Goal: Find specific page/section: Find specific page/section

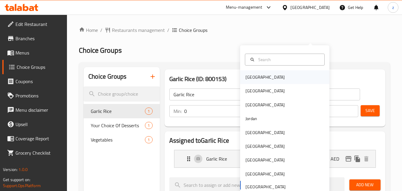
scroll to position [30, 0]
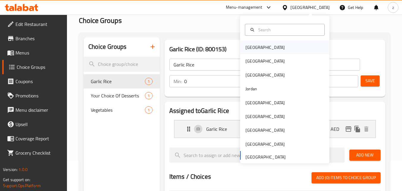
click at [261, 50] on div "[GEOGRAPHIC_DATA]" at bounding box center [284, 47] width 89 height 14
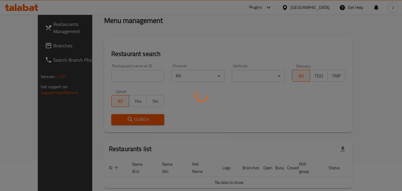
click at [330, 27] on div at bounding box center [201, 95] width 402 height 191
click at [329, 27] on div at bounding box center [201, 95] width 402 height 191
click at [320, 7] on div at bounding box center [201, 95] width 402 height 191
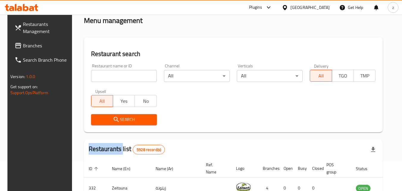
click at [320, 7] on div "​ Plugins [GEOGRAPHIC_DATA] Get Help z Restaurants Management Branches Search B…" at bounding box center [201, 73] width 402 height 176
click at [319, 9] on div "[GEOGRAPHIC_DATA]" at bounding box center [309, 7] width 39 height 7
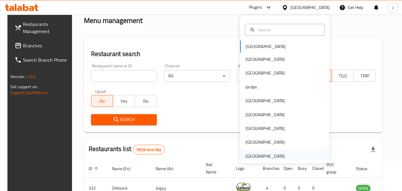
click at [260, 153] on div "[GEOGRAPHIC_DATA]" at bounding box center [264, 156] width 39 height 7
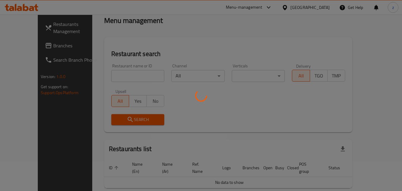
click at [206, 50] on div at bounding box center [201, 95] width 402 height 191
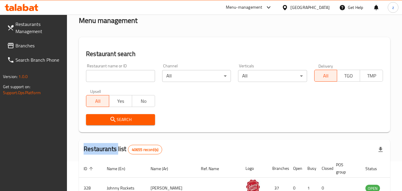
click at [9, 45] on icon at bounding box center [11, 45] width 6 height 5
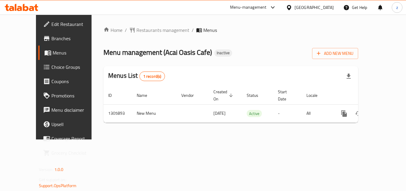
click at [51, 66] on span "Choice Groups" at bounding box center [75, 66] width 48 height 7
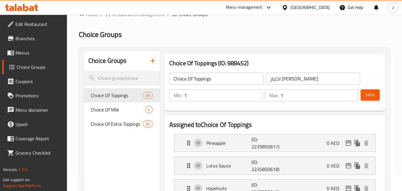
scroll to position [30, 0]
